Goal: Task Accomplishment & Management: Manage account settings

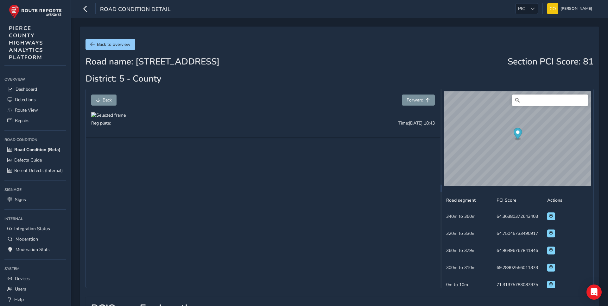
scroll to position [137, 0]
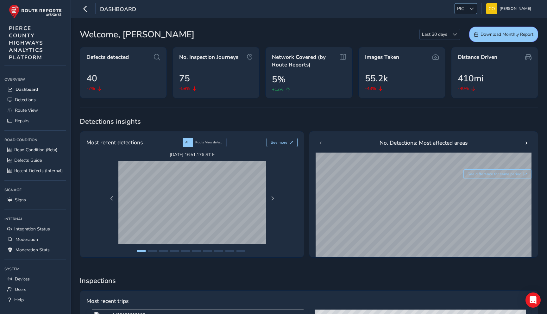
click at [469, 7] on span at bounding box center [471, 9] width 4 height 4
click at [463, 49] on li "NR" at bounding box center [473, 49] width 44 height 10
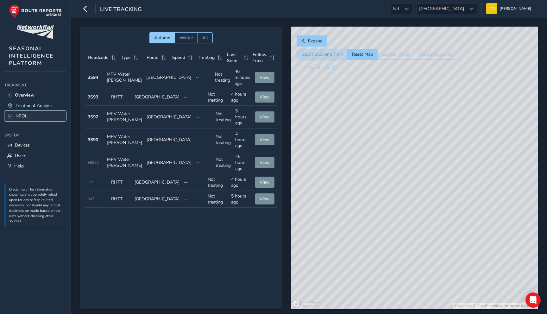
click at [41, 115] on link "NROL" at bounding box center [35, 116] width 62 height 10
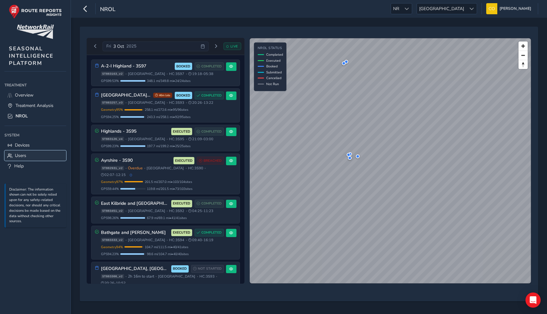
click at [33, 154] on link "Users" at bounding box center [35, 155] width 62 height 10
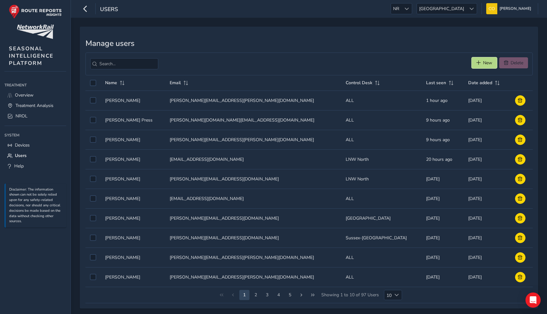
click at [481, 61] on button "New" at bounding box center [484, 62] width 25 height 11
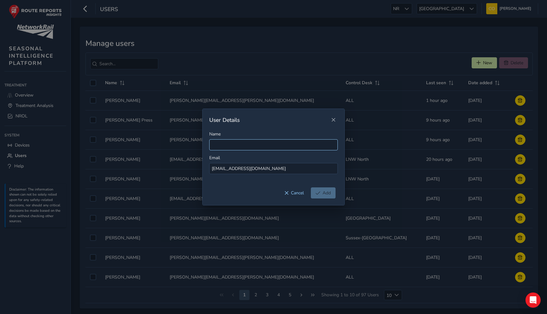
type input "[EMAIL_ADDRESS][DOMAIN_NAME]"
click at [245, 148] on input "Name" at bounding box center [273, 144] width 129 height 11
type input "[PERSON_NAME]"
click at [328, 191] on span "Add" at bounding box center [327, 193] width 8 height 6
